Goal: Find specific page/section: Find specific page/section

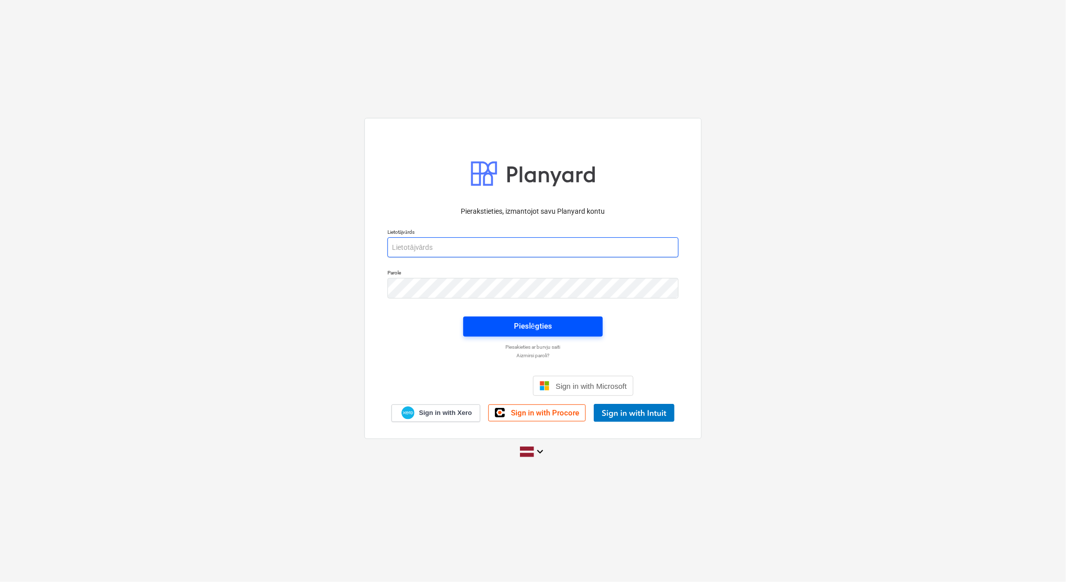
type input "[EMAIL_ADDRESS][DOMAIN_NAME]"
click at [524, 320] on div "Pieslēgties" at bounding box center [533, 326] width 38 height 13
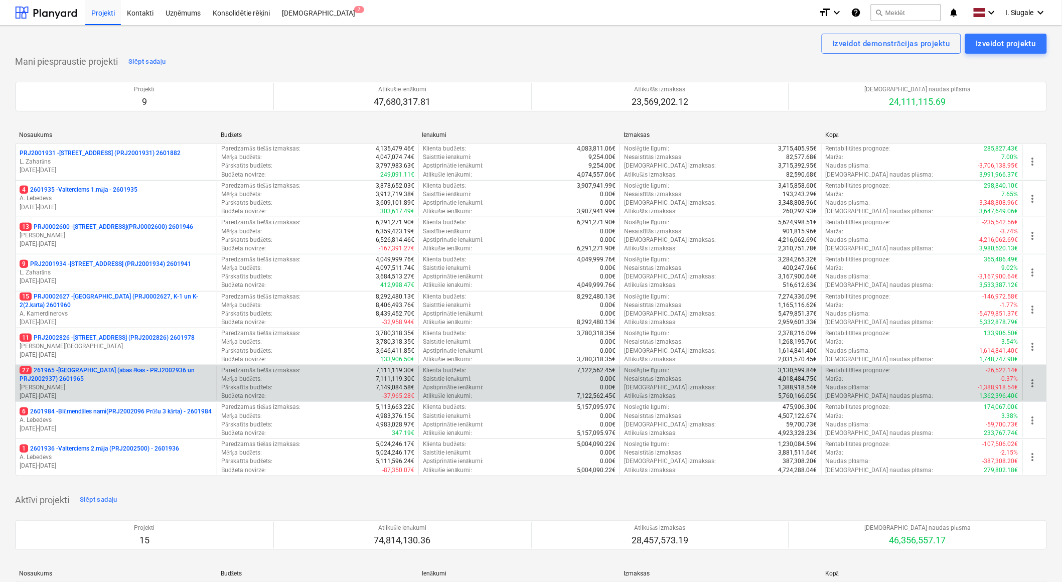
click at [126, 378] on p "27 261965 - [GEOGRAPHIC_DATA] (abas ēkas - PRJ2002936 un PRJ2002937) 2601965" at bounding box center [116, 374] width 193 height 17
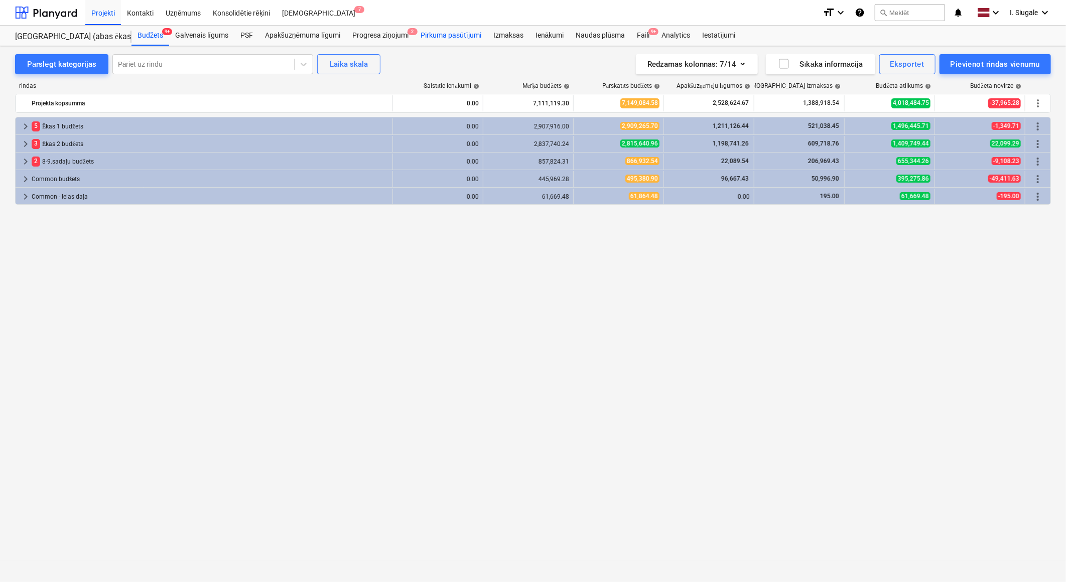
click at [445, 36] on div "Pirkuma pasūtījumi" at bounding box center [450, 36] width 73 height 20
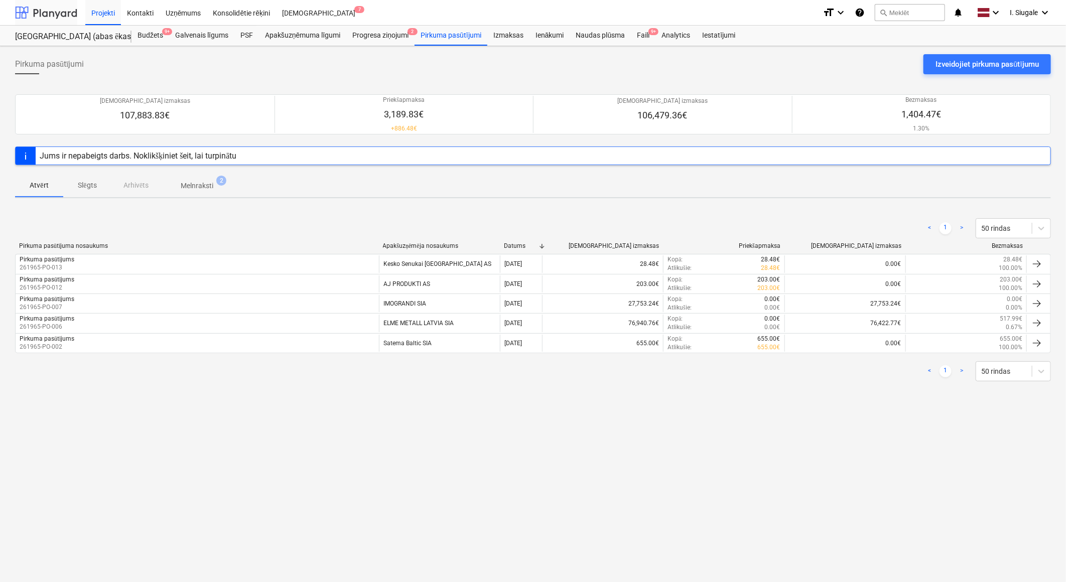
click at [43, 12] on div at bounding box center [46, 12] width 62 height 25
